Goal: Task Accomplishment & Management: Complete application form

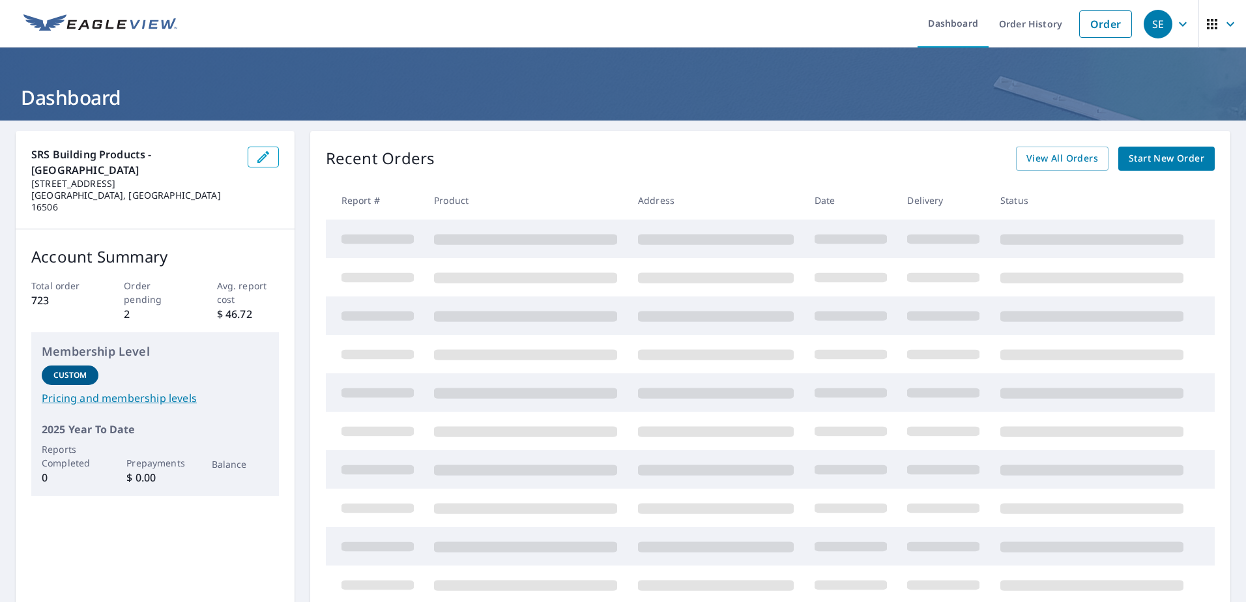
click at [1162, 152] on span "Start New Order" at bounding box center [1166, 158] width 76 height 16
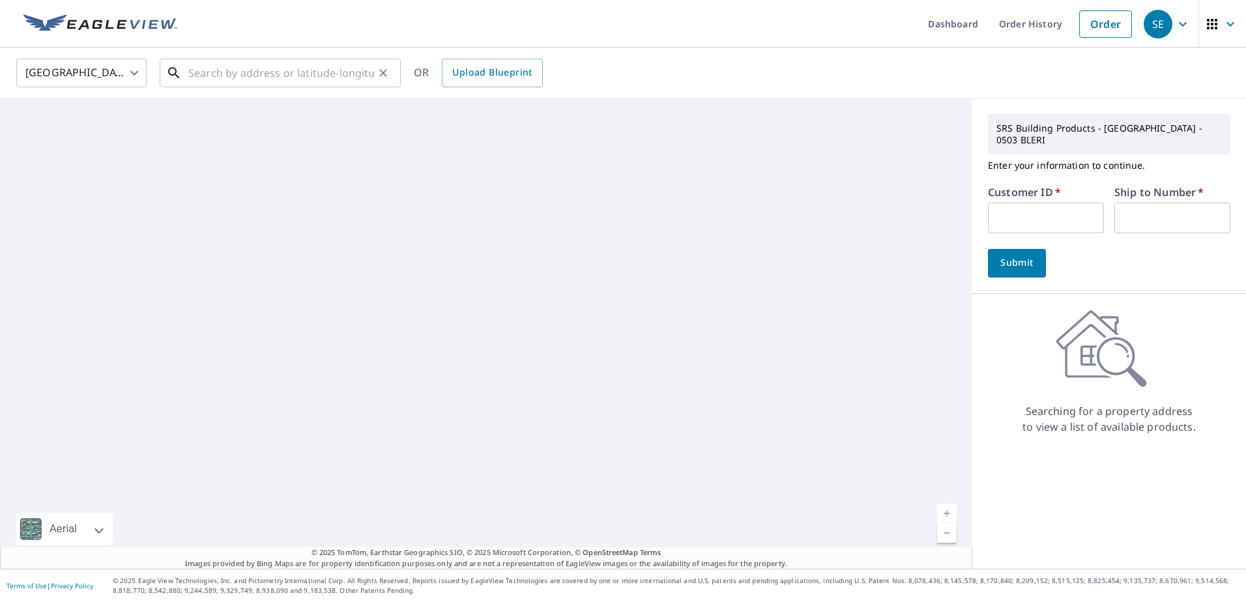
click at [258, 69] on input "text" at bounding box center [281, 73] width 186 height 36
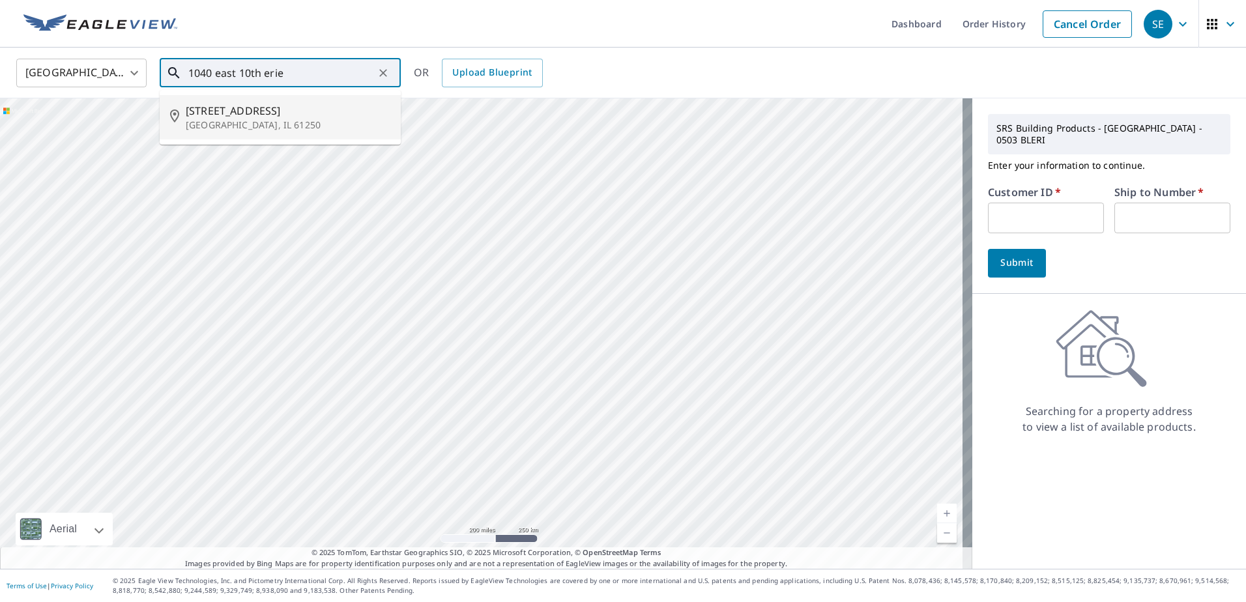
click at [244, 111] on span "[STREET_ADDRESS]" at bounding box center [288, 111] width 205 height 16
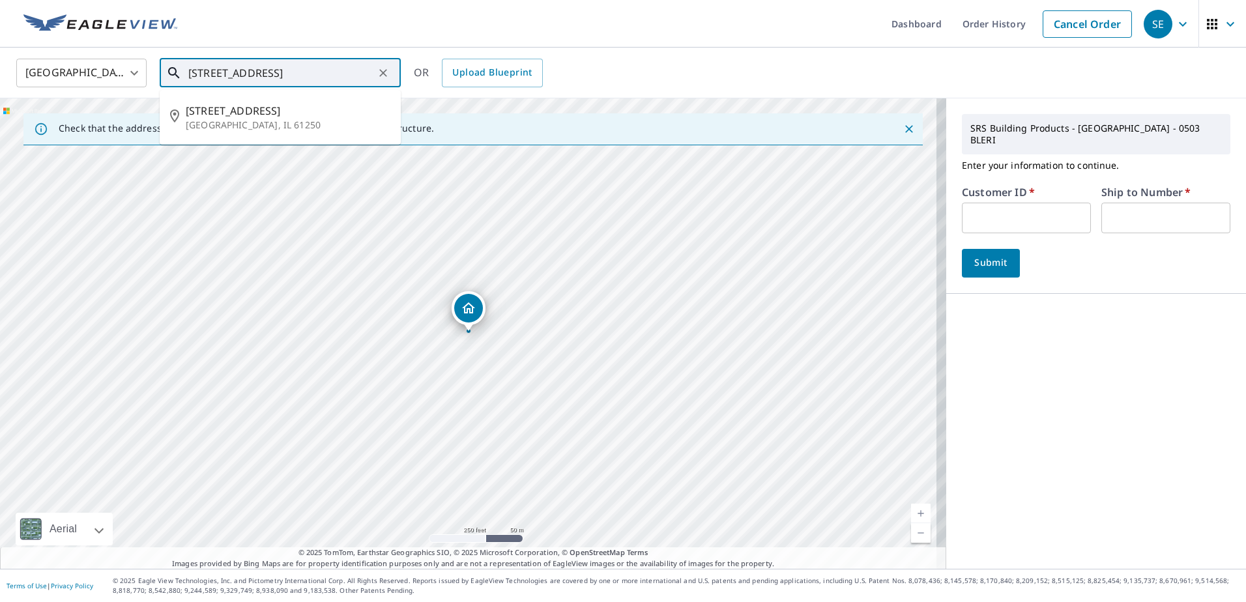
drag, startPoint x: 350, startPoint y: 78, endPoint x: 167, endPoint y: 81, distance: 182.5
click at [167, 81] on div "[STREET_ADDRESS] ​" at bounding box center [280, 73] width 241 height 29
type input "1040 e 10th erie"
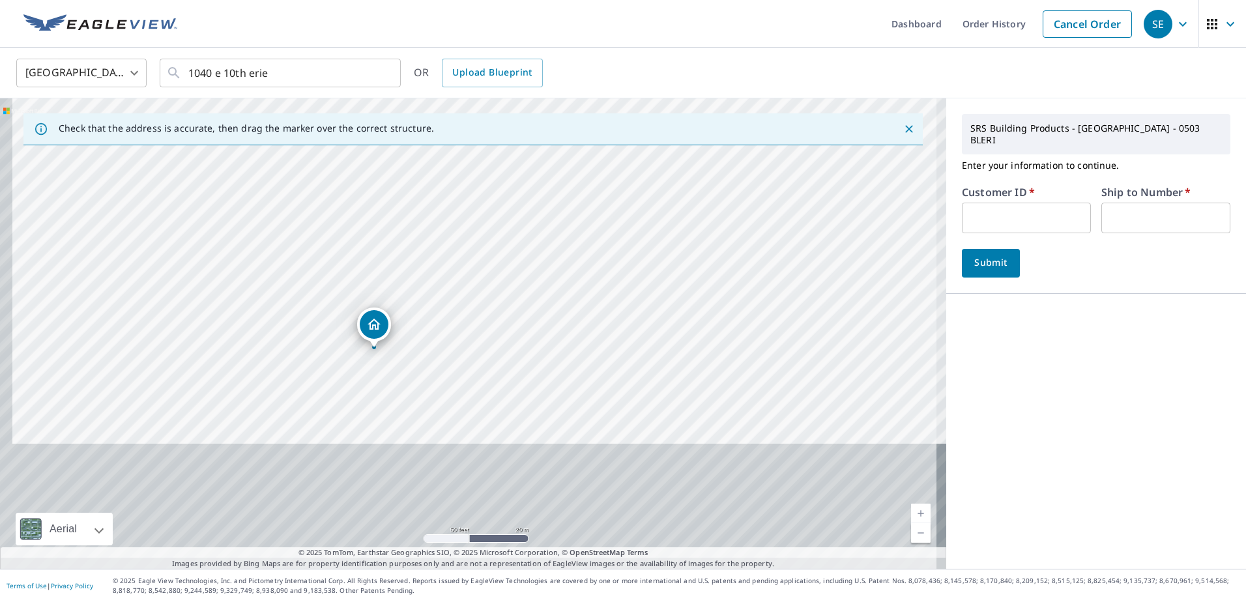
drag, startPoint x: 440, startPoint y: 427, endPoint x: 453, endPoint y: 220, distance: 206.9
click at [453, 220] on div "[STREET_ADDRESS]" at bounding box center [473, 333] width 946 height 470
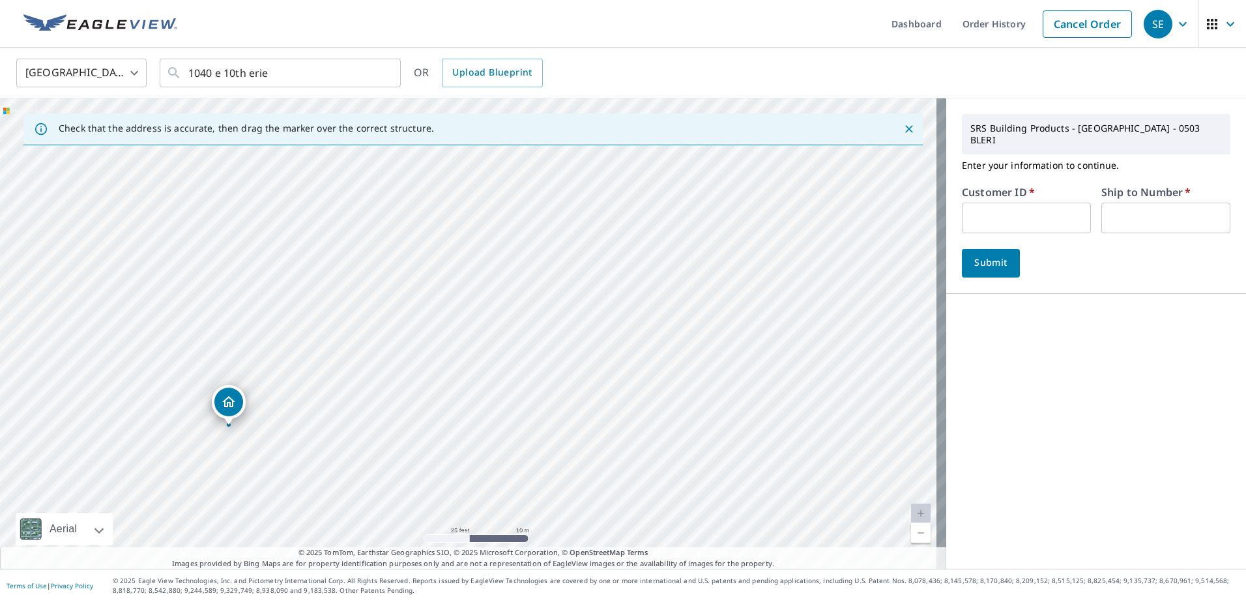
drag, startPoint x: 389, startPoint y: 343, endPoint x: 381, endPoint y: 418, distance: 75.3
click at [381, 418] on div "[STREET_ADDRESS]" at bounding box center [473, 333] width 946 height 470
drag, startPoint x: 325, startPoint y: 458, endPoint x: 455, endPoint y: 405, distance: 140.6
click at [455, 405] on div "[STREET_ADDRESS]" at bounding box center [473, 333] width 946 height 470
drag, startPoint x: 339, startPoint y: 384, endPoint x: 569, endPoint y: 235, distance: 274.7
